Goal: Task Accomplishment & Management: Manage account settings

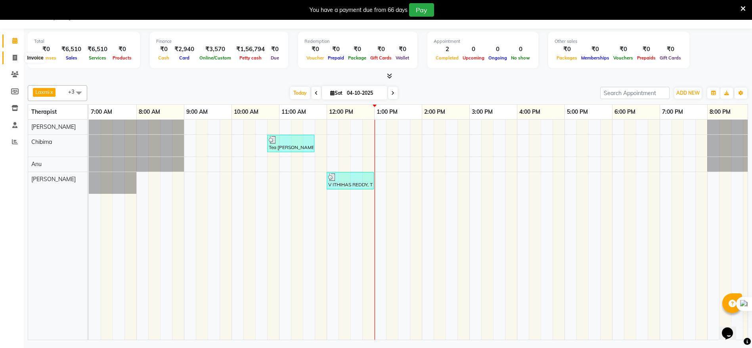
click at [11, 56] on span at bounding box center [15, 58] width 14 height 9
select select "service"
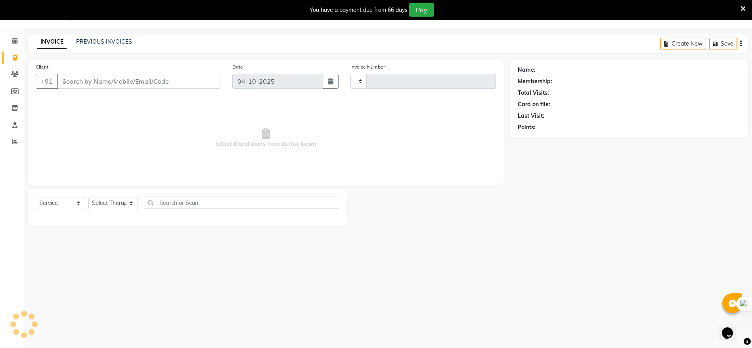
type input "0262"
select select "8612"
click at [17, 74] on icon at bounding box center [15, 74] width 8 height 6
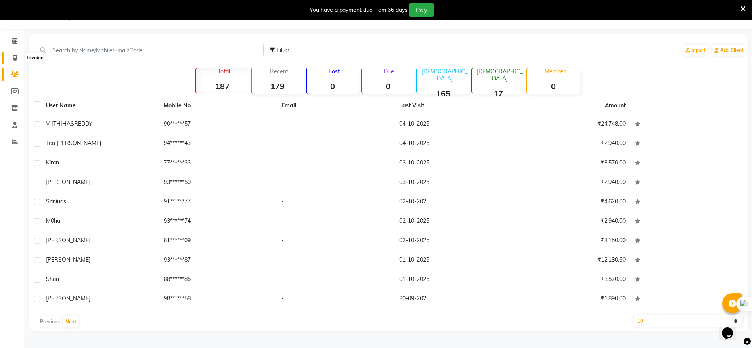
click at [10, 55] on span at bounding box center [15, 58] width 14 height 9
select select "8612"
select select "service"
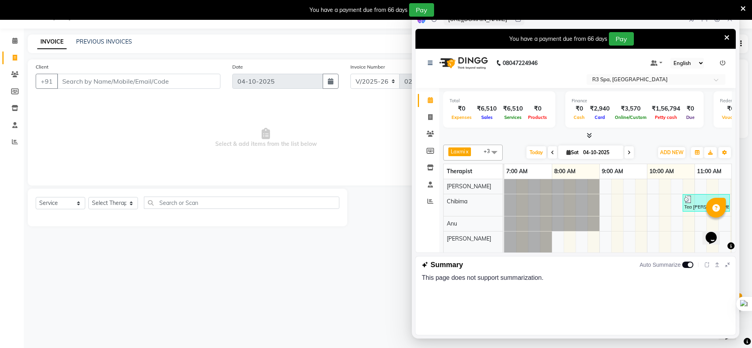
click at [744, 10] on icon at bounding box center [742, 8] width 5 height 7
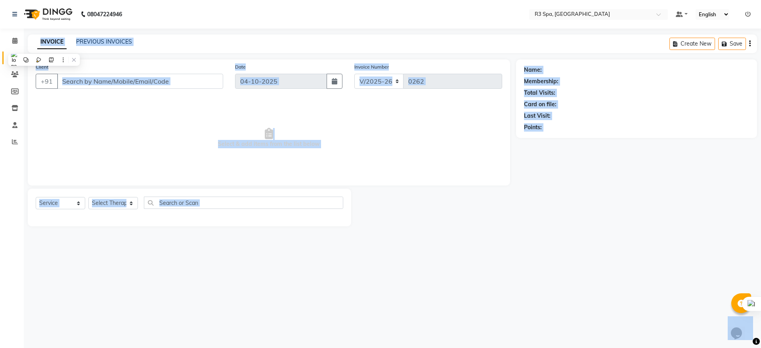
click at [284, 279] on div "08047224946 Select Location × R3 Spa, [GEOGRAPHIC_DATA] Default Panel My Panel …" at bounding box center [380, 174] width 761 height 348
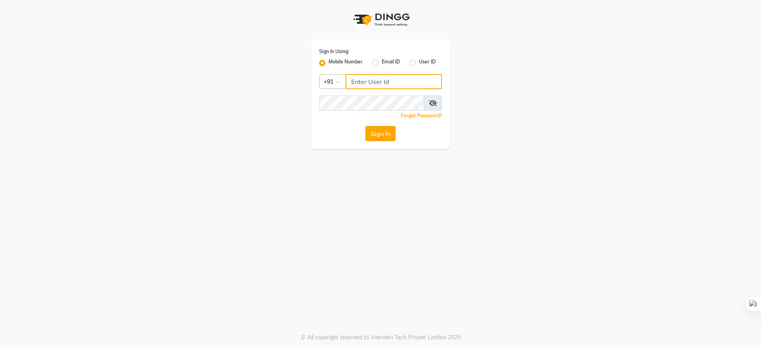
type input "9289961179"
click at [387, 136] on button "Sign In" at bounding box center [380, 133] width 30 height 15
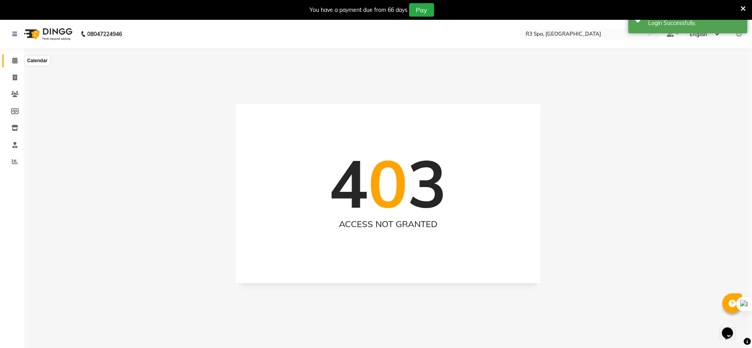
click at [15, 58] on icon at bounding box center [14, 60] width 5 height 6
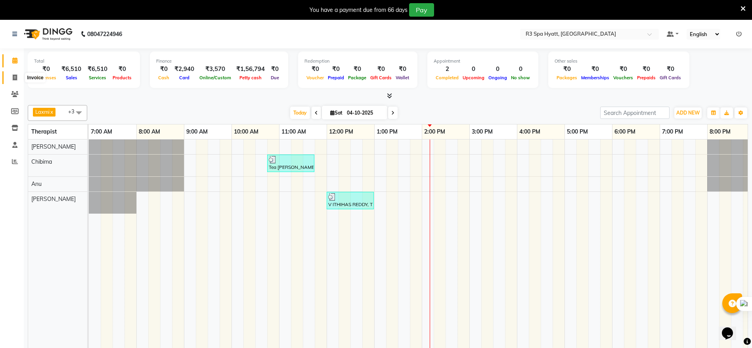
click at [15, 77] on icon at bounding box center [15, 78] width 4 height 6
select select "service"
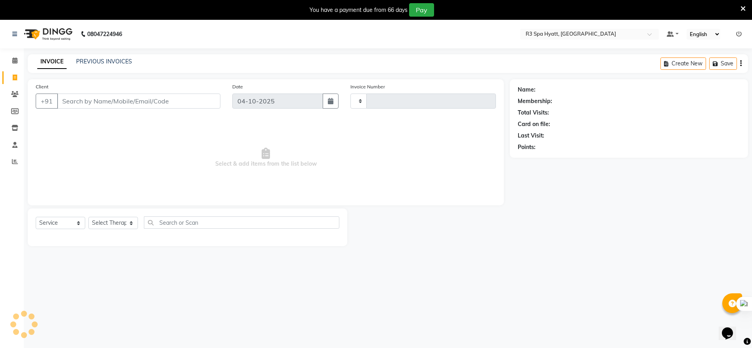
type input "0262"
select select "8612"
click at [13, 62] on icon at bounding box center [14, 60] width 5 height 6
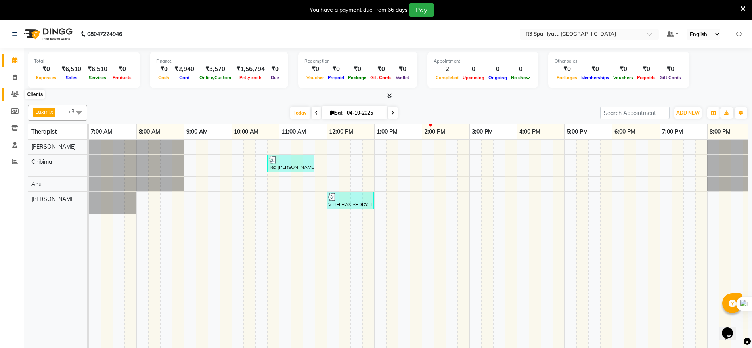
click at [14, 90] on span at bounding box center [15, 94] width 14 height 9
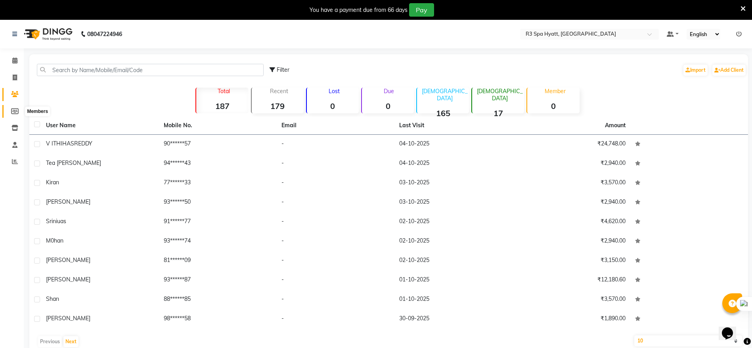
click at [14, 110] on icon at bounding box center [15, 111] width 8 height 6
select select
